Goal: Task Accomplishment & Management: Use online tool/utility

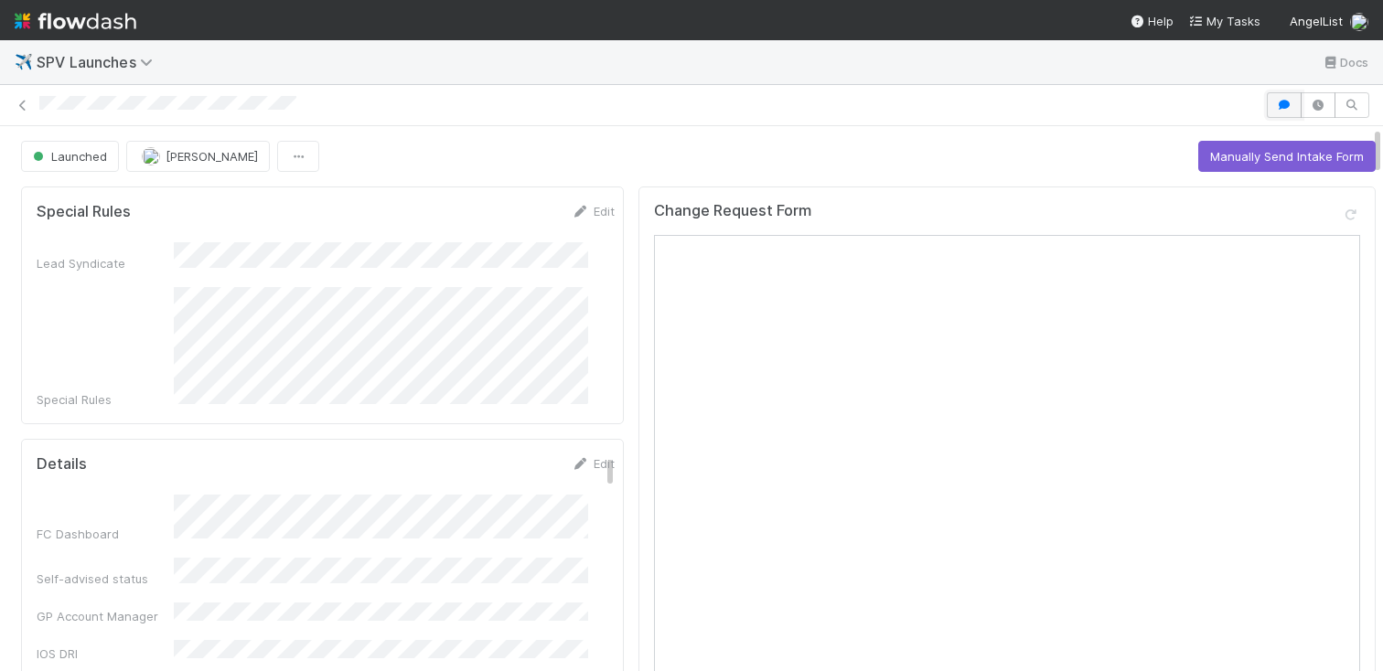
click at [1275, 102] on icon "button" at bounding box center [1284, 105] width 18 height 11
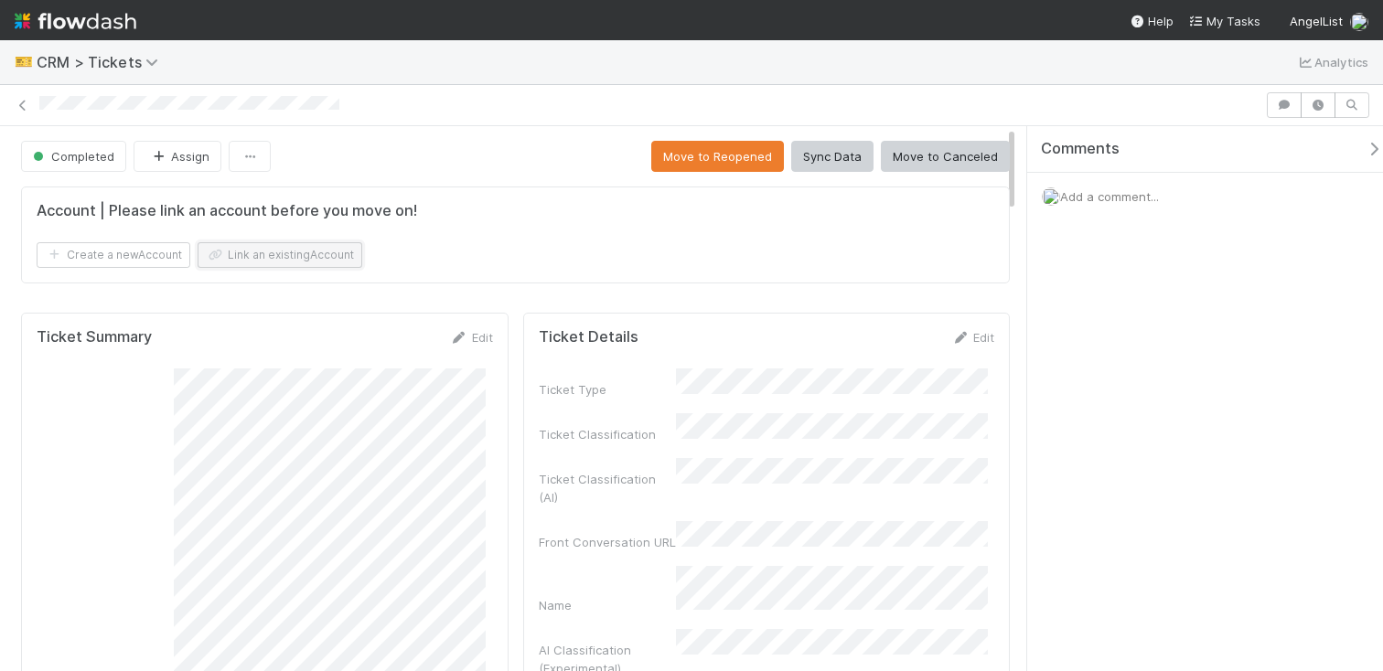
click at [319, 245] on button "Link an existing Account" at bounding box center [280, 255] width 165 height 26
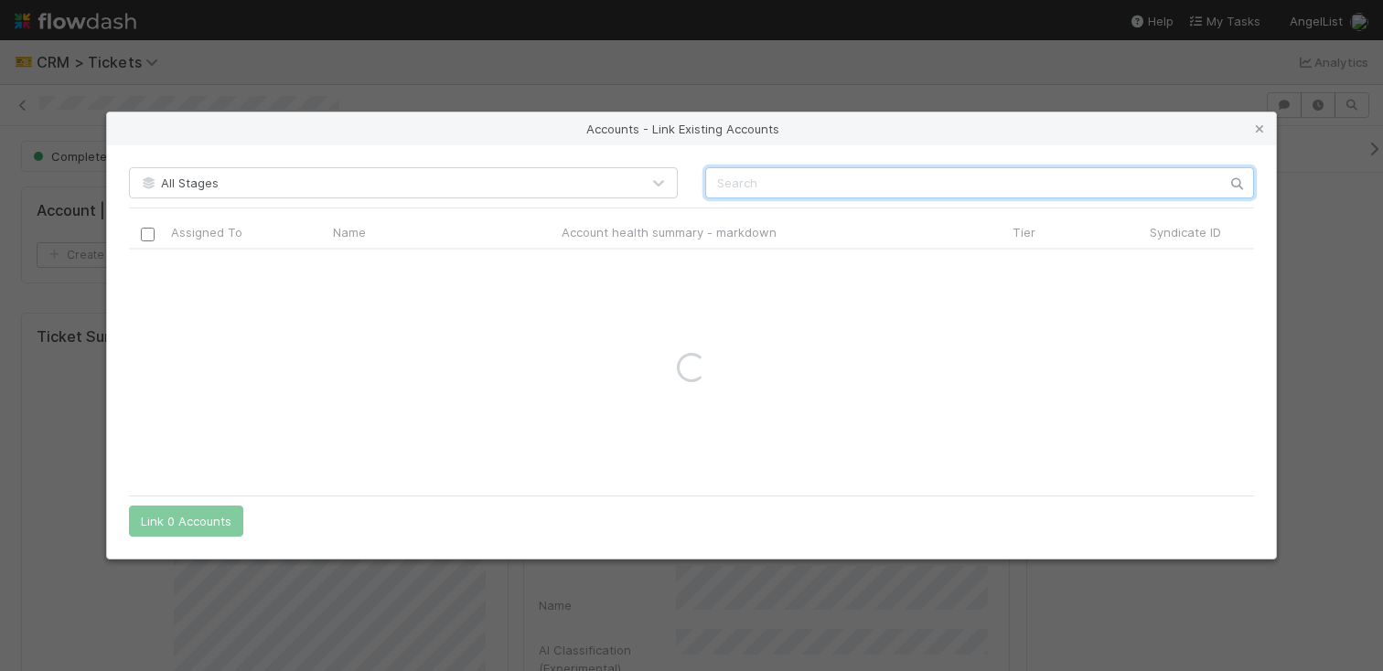
click at [814, 176] on input "text" at bounding box center [979, 182] width 549 height 31
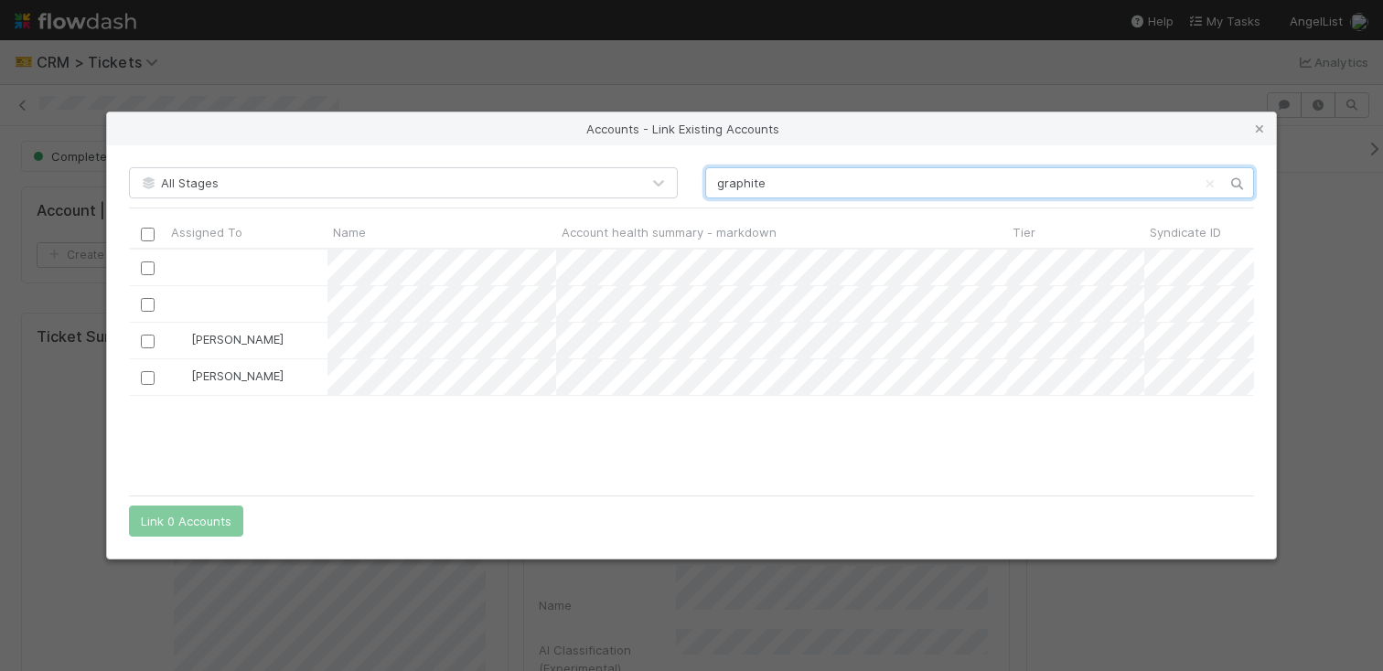
scroll to position [222, 1111]
type input "graphite"
click at [1262, 126] on icon at bounding box center [1260, 129] width 18 height 12
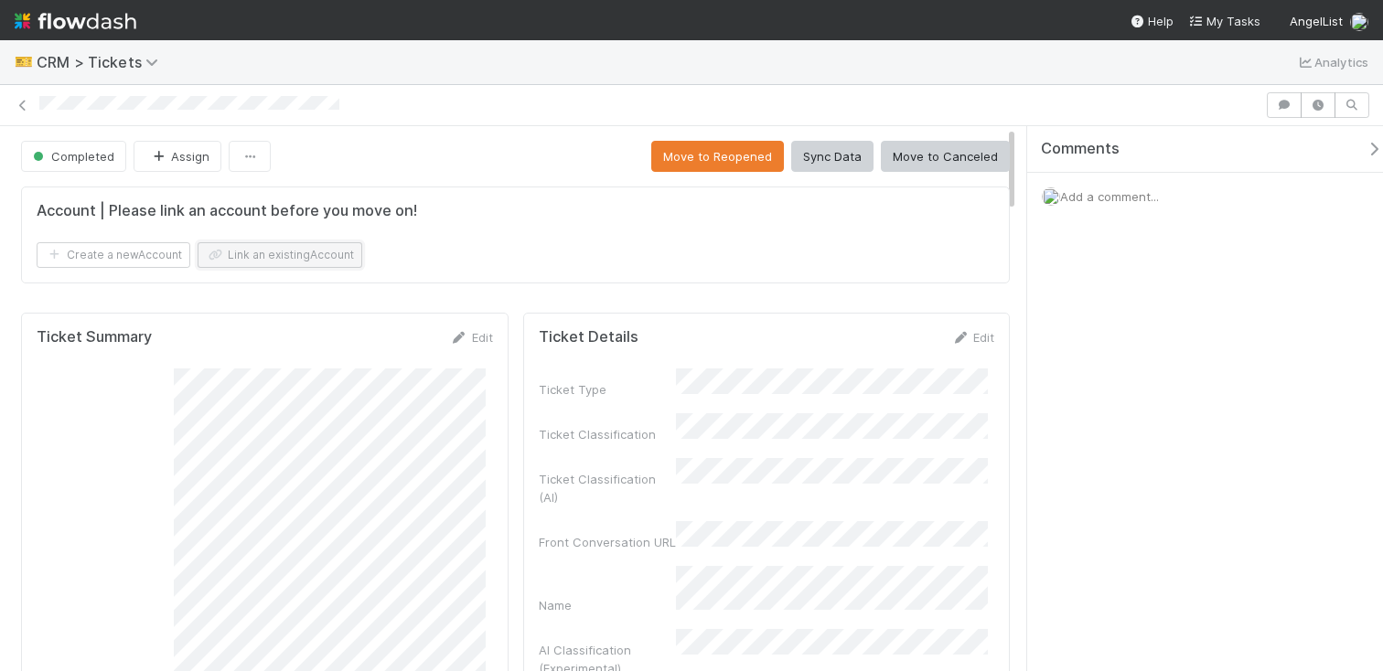
click at [354, 252] on button "Link an existing Account" at bounding box center [280, 255] width 165 height 26
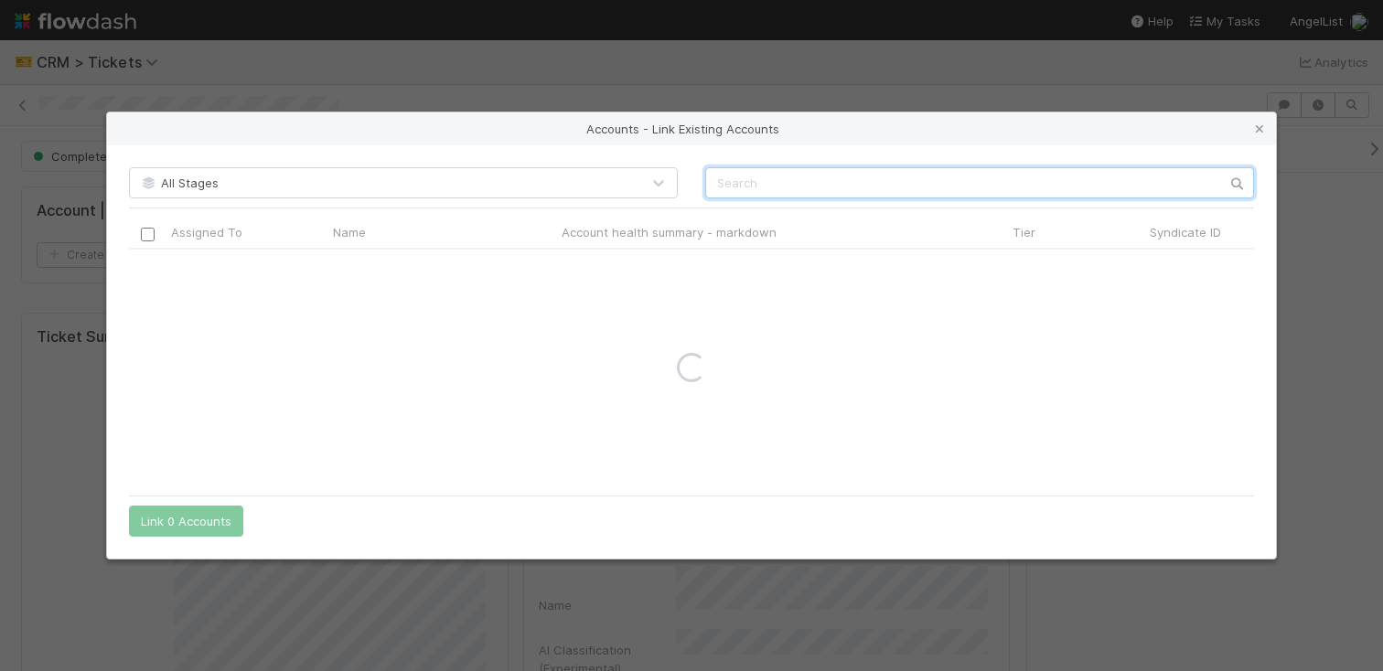
click at [758, 173] on input "text" at bounding box center [979, 182] width 549 height 31
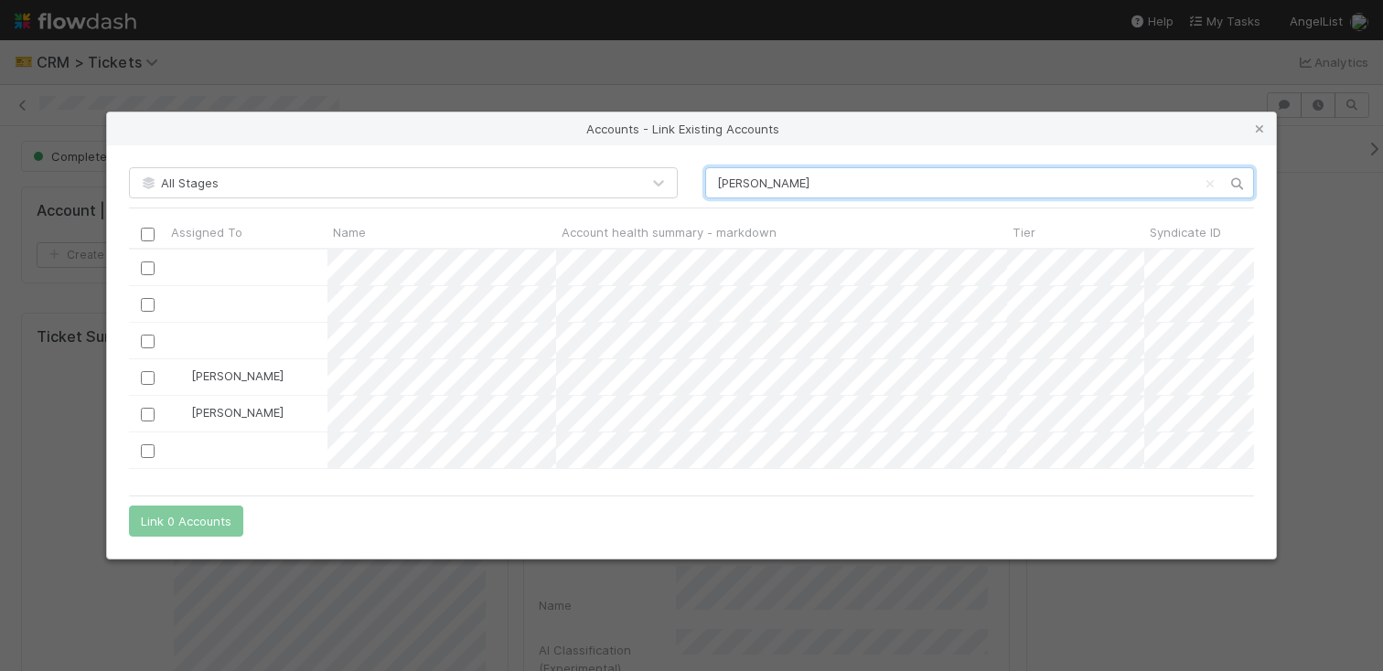
type input "marley"
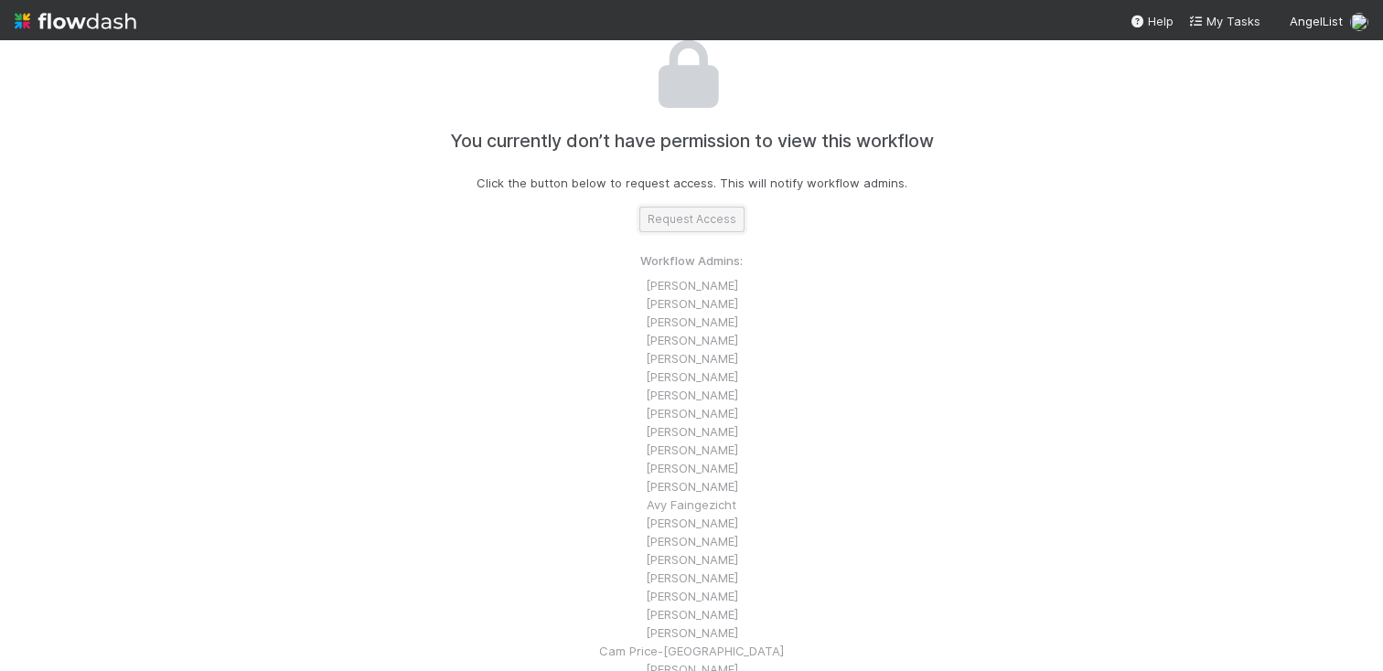
click at [677, 228] on button "Request Access" at bounding box center [691, 220] width 105 height 26
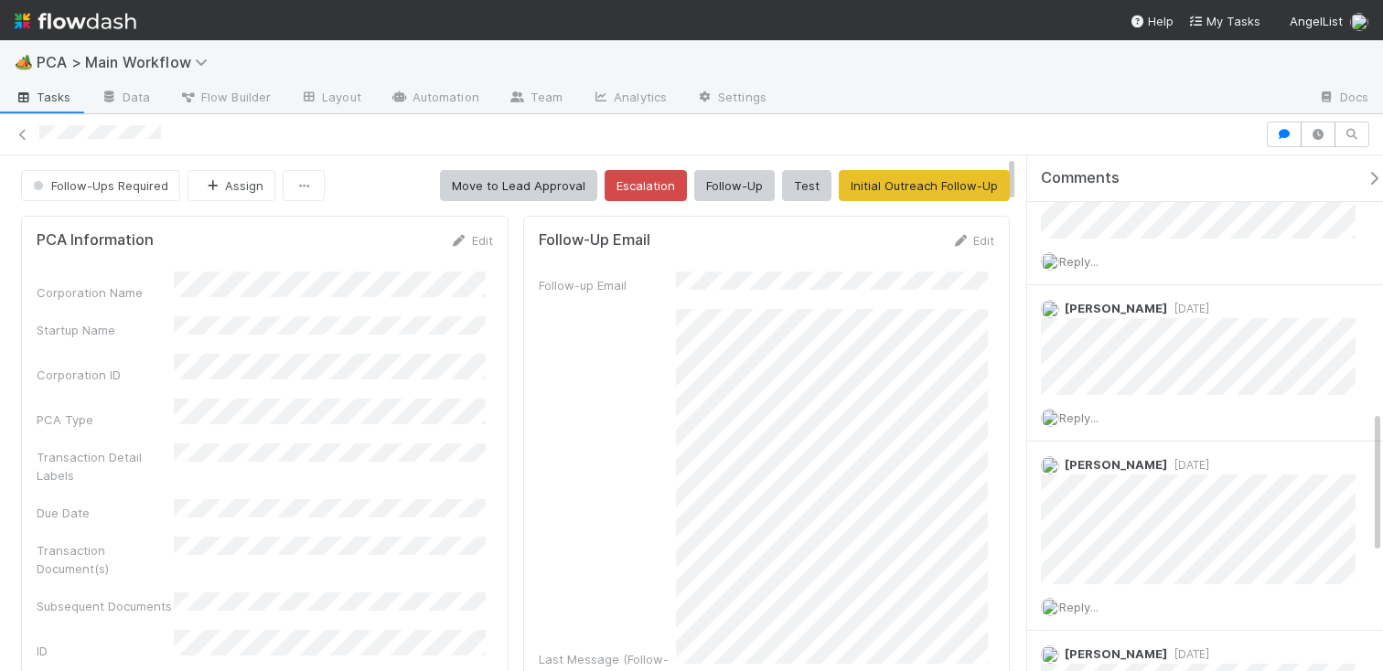
scroll to position [931, 0]
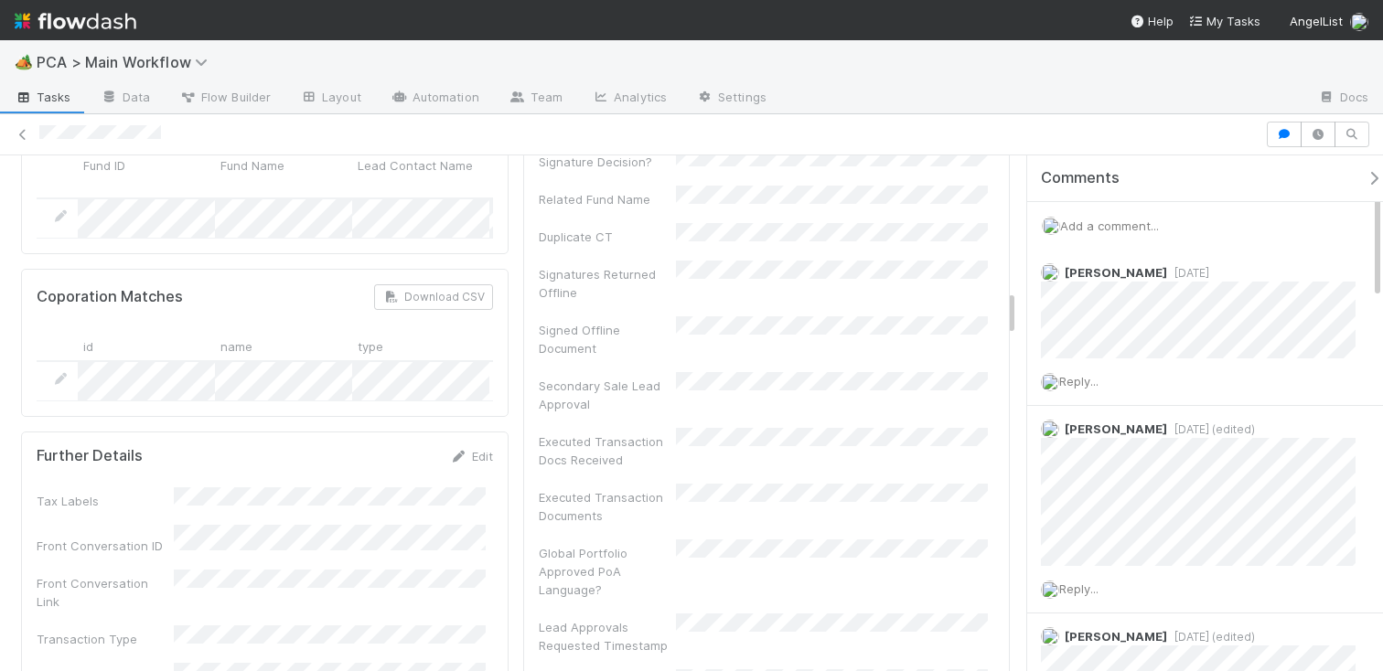
scroll to position [1315, 0]
